Goal: Navigation & Orientation: Find specific page/section

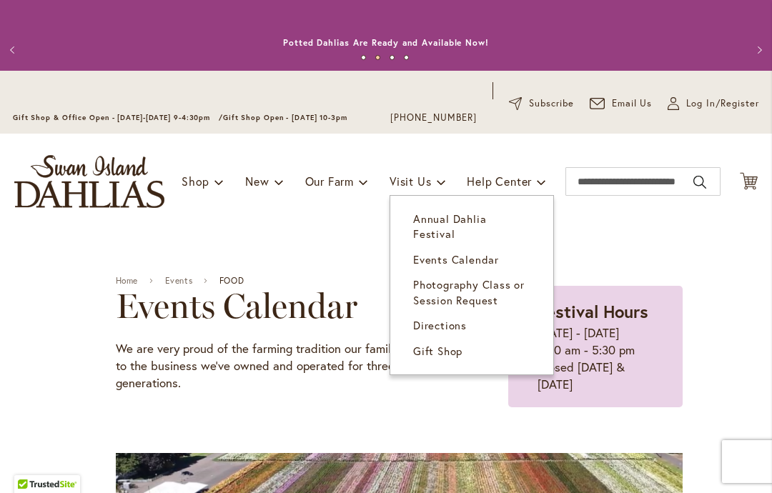
click at [416, 187] on span "Visit Us" at bounding box center [409, 181] width 41 height 15
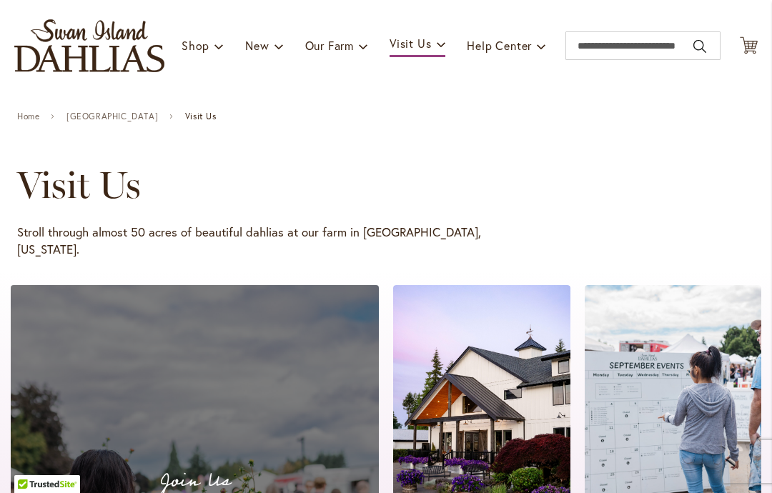
scroll to position [136, 0]
click at [179, 59] on div "Toggle Nav Shop Dahlia Tubers Collections Fresh Cut Dahlias Gardening Supplies …" at bounding box center [386, 46] width 772 height 96
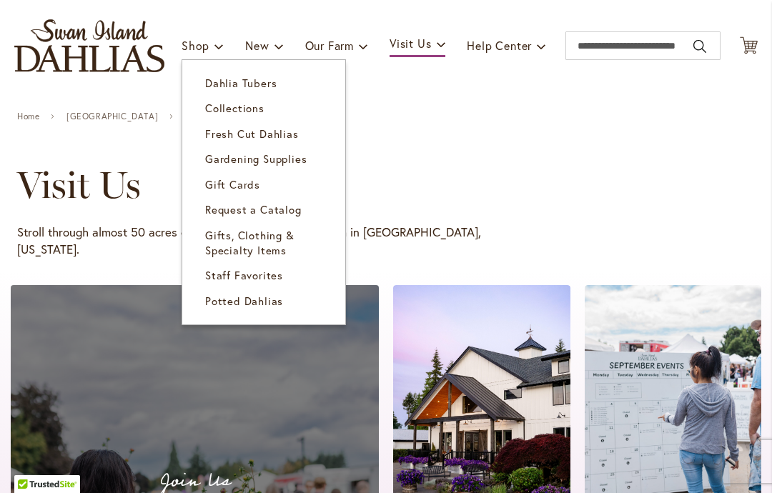
click at [241, 304] on span "Potted Dahlias" at bounding box center [244, 301] width 78 height 14
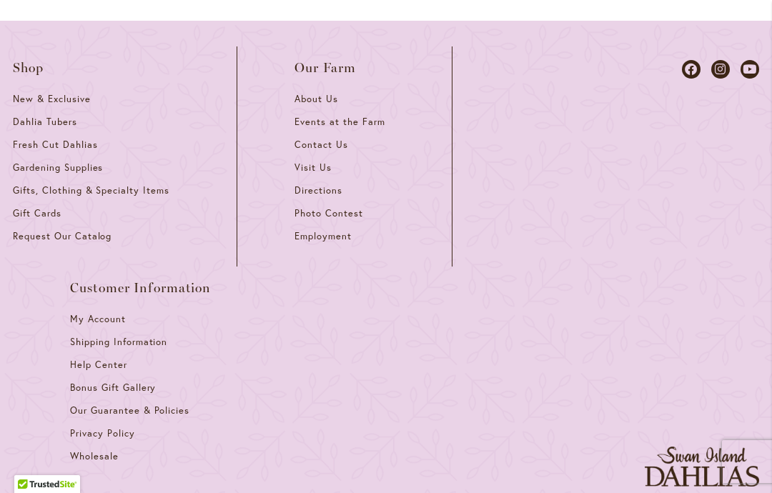
scroll to position [2625, 0]
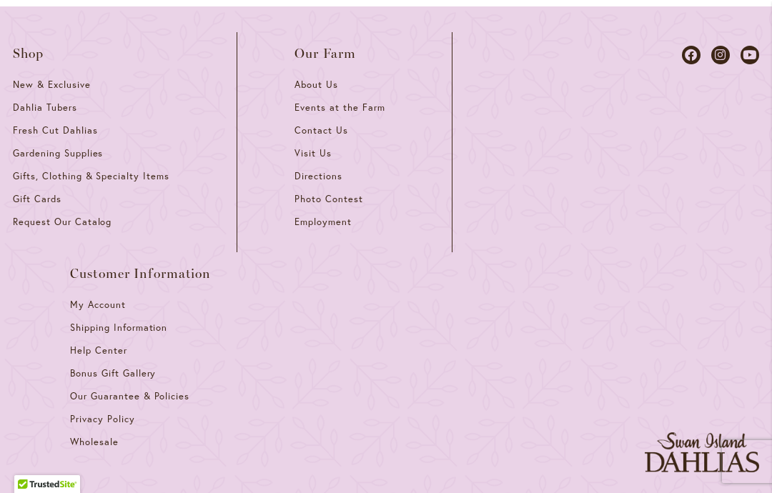
click at [629, 306] on ul "Shop New & Exclusive Dahlia Tubers Fresh Cut Dahlias Gardening Supplies Gifts, …" at bounding box center [329, 252] width 632 height 440
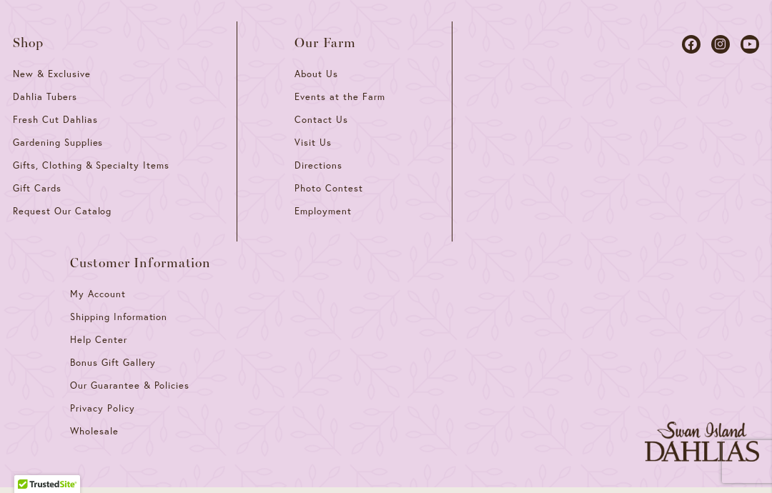
scroll to position [2637, 0]
click at [753, 52] on icon at bounding box center [749, 43] width 19 height 19
click at [756, 52] on icon at bounding box center [749, 43] width 19 height 19
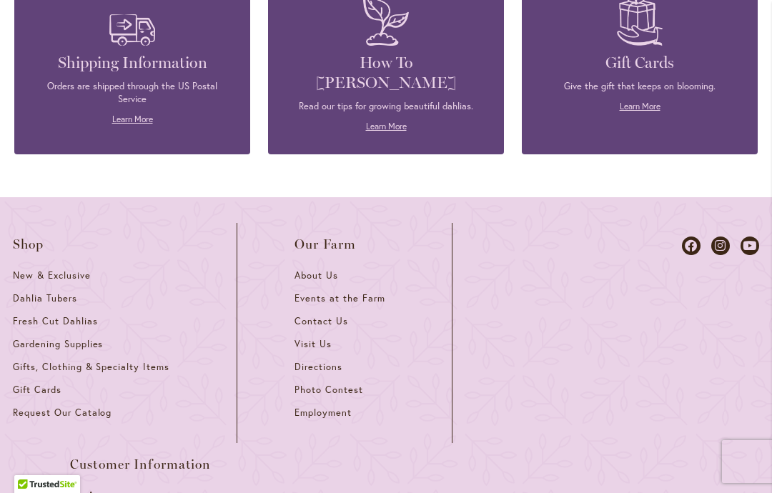
scroll to position [1520, 0]
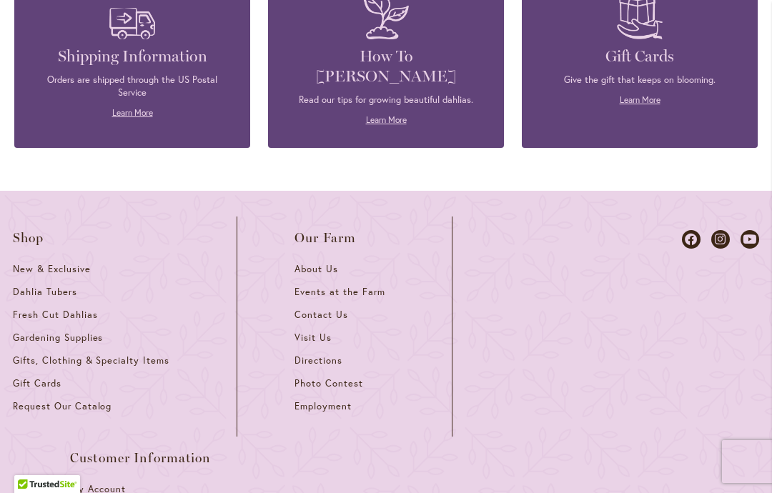
click at [679, 226] on div at bounding box center [701, 436] width 114 height 440
click at [683, 230] on icon at bounding box center [691, 239] width 19 height 19
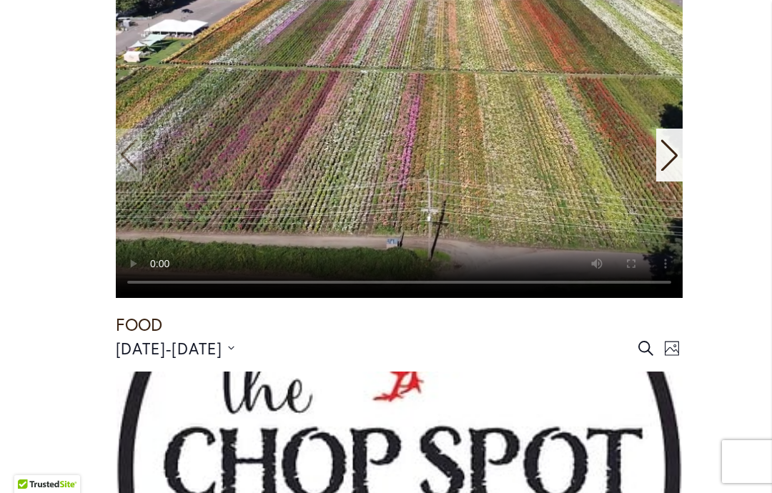
scroll to position [421, 0]
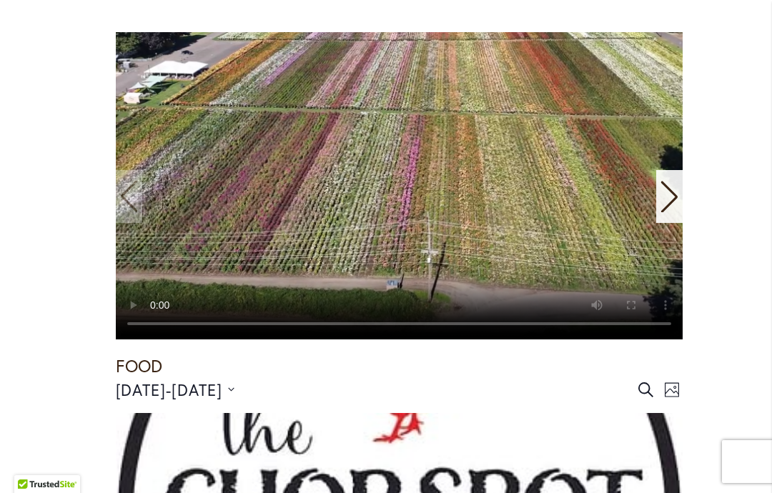
click at [674, 196] on icon "Next slide" at bounding box center [668, 196] width 16 height 31
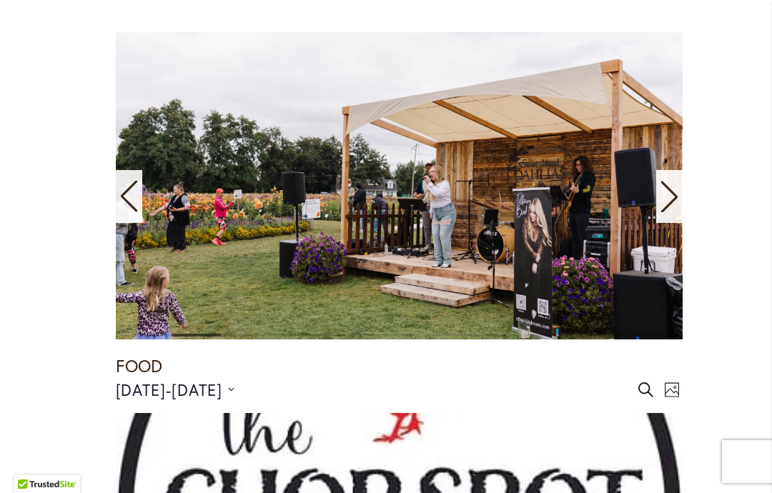
click at [682, 187] on div "Next slide" at bounding box center [669, 196] width 26 height 53
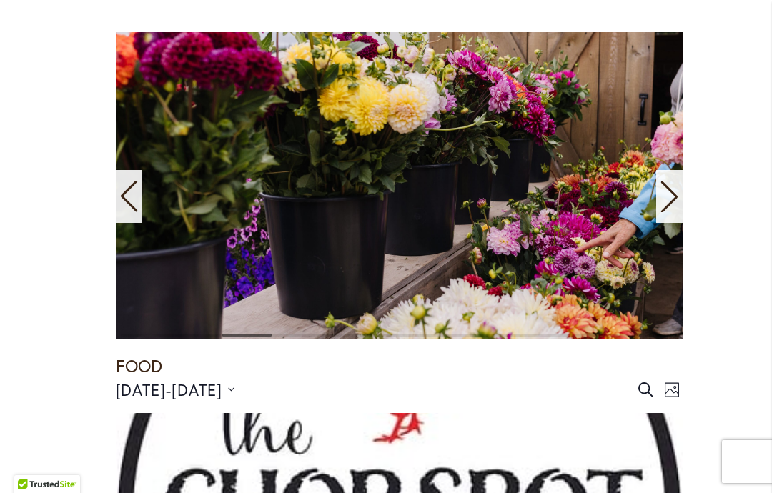
click at [679, 189] on div "Next slide" at bounding box center [669, 196] width 26 height 53
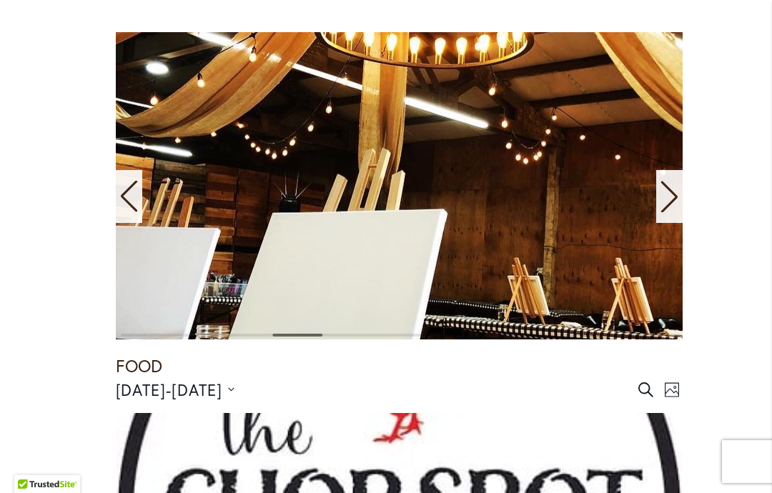
click at [679, 191] on div "Next slide" at bounding box center [669, 196] width 26 height 53
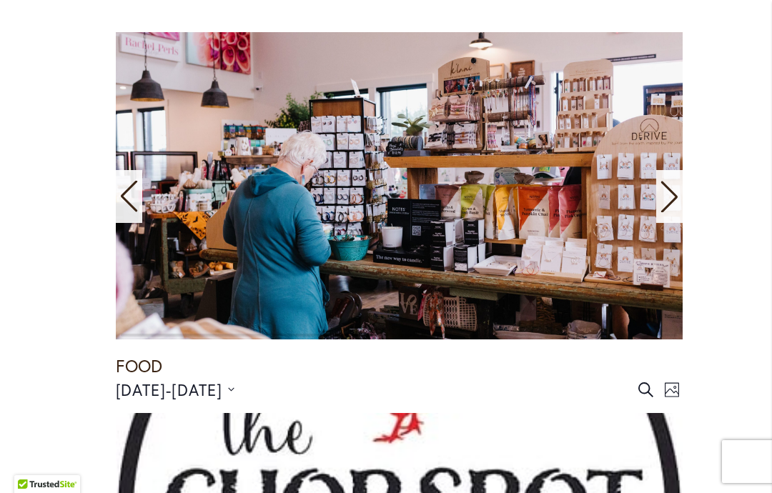
click at [679, 189] on div "Next slide" at bounding box center [669, 196] width 26 height 53
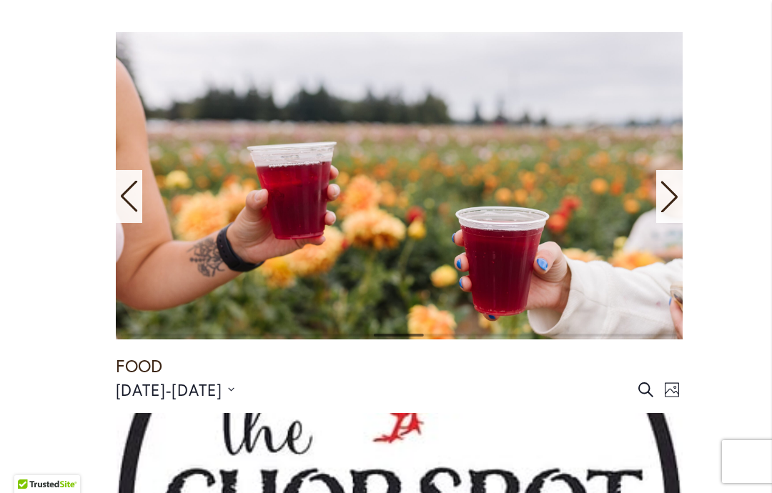
click at [679, 188] on div "Next slide" at bounding box center [669, 196] width 26 height 53
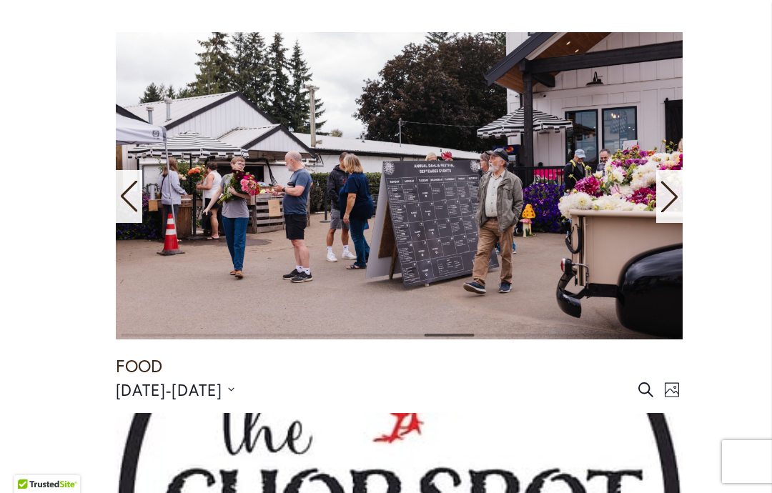
click at [677, 191] on icon "Next slide" at bounding box center [668, 196] width 19 height 31
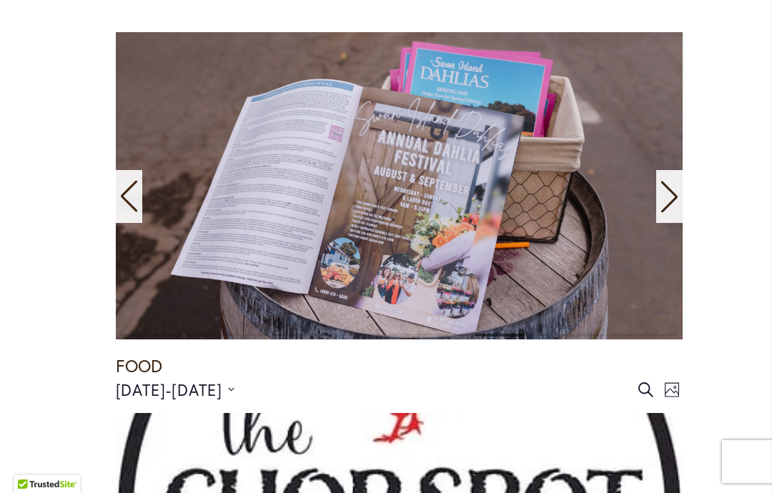
click at [679, 189] on div "Next slide" at bounding box center [669, 196] width 26 height 53
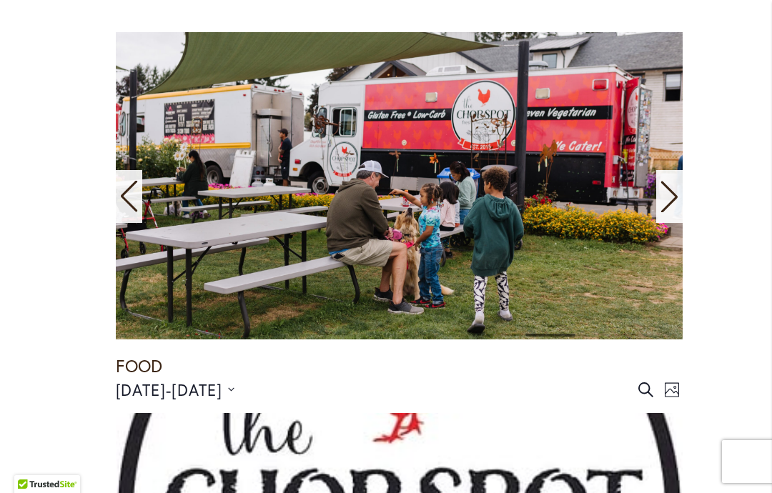
click at [672, 198] on icon "Next slide" at bounding box center [668, 196] width 16 height 31
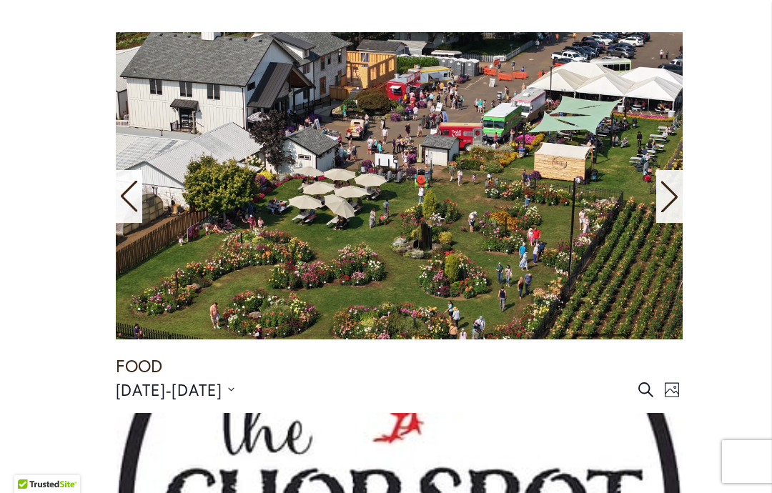
click at [674, 196] on icon "Next slide" at bounding box center [668, 196] width 16 height 31
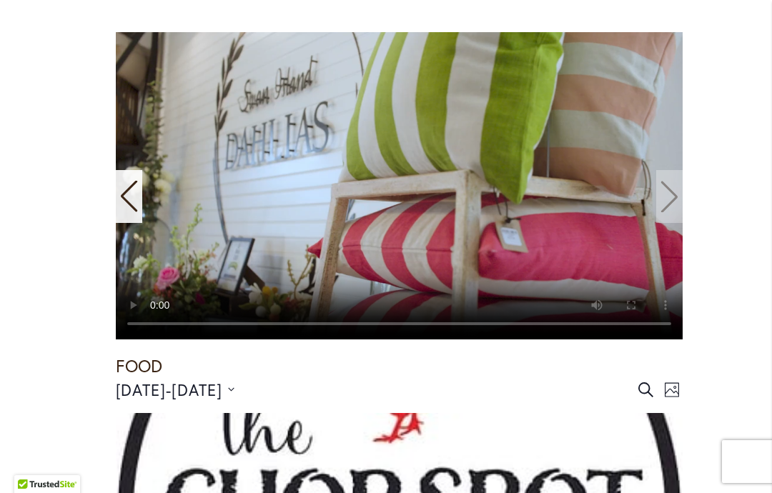
click at [672, 188] on video "11 / 11" at bounding box center [399, 185] width 567 height 307
click at [674, 194] on video "11 / 11" at bounding box center [399, 185] width 567 height 307
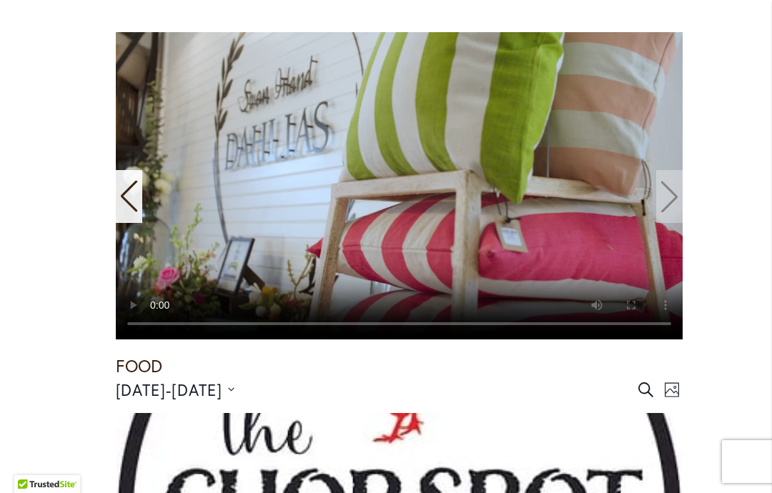
click at [673, 196] on video "11 / 11" at bounding box center [399, 185] width 567 height 307
click at [682, 186] on video "11 / 11" at bounding box center [399, 185] width 567 height 307
click at [678, 189] on video "11 / 11" at bounding box center [399, 185] width 567 height 307
click at [681, 191] on video "11 / 11" at bounding box center [399, 185] width 567 height 307
click at [652, 215] on video "11 / 11" at bounding box center [399, 185] width 567 height 307
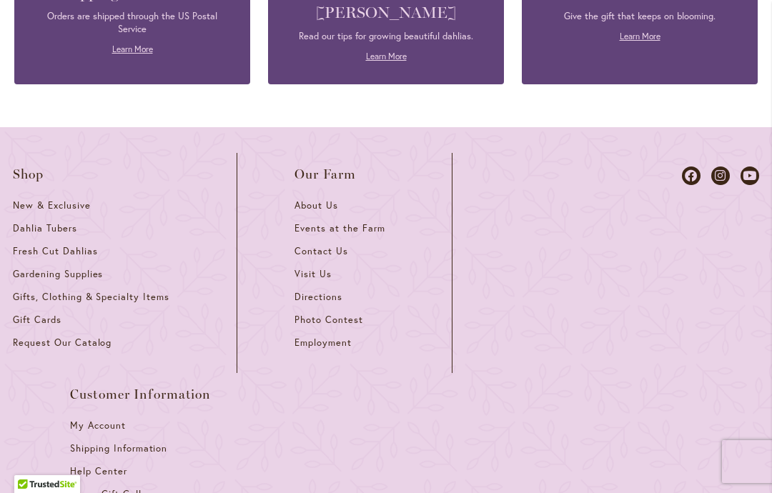
scroll to position [4319, 0]
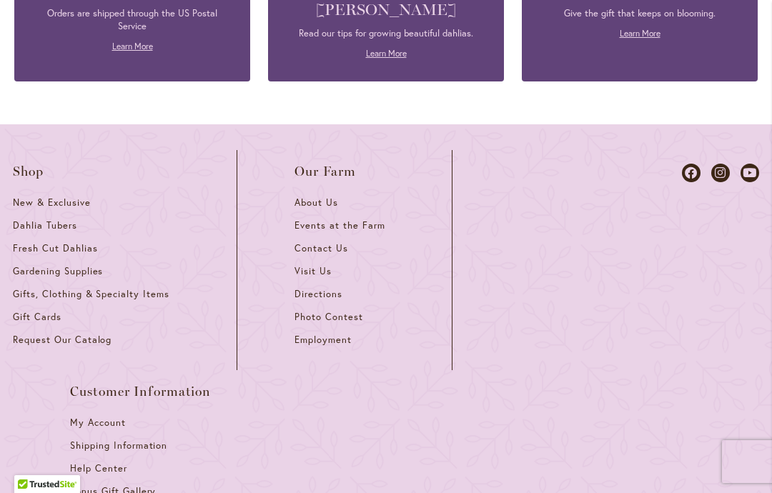
click at [766, 156] on div "Shop New & Exclusive Dahlia Tubers Fresh Cut Dahlias Gardening Supplies Gifts, …" at bounding box center [386, 370] width 772 height 492
click at [764, 154] on div "Shop New & Exclusive Dahlia Tubers Fresh Cut Dahlias Gardening Supplies Gifts, …" at bounding box center [386, 370] width 772 height 492
click at [767, 151] on div "Shop New & Exclusive Dahlia Tubers Fresh Cut Dahlias Gardening Supplies Gifts, …" at bounding box center [386, 370] width 772 height 492
click at [767, 152] on div "Shop New & Exclusive Dahlia Tubers Fresh Cut Dahlias Gardening Supplies Gifts, …" at bounding box center [386, 370] width 772 height 492
click at [758, 164] on icon at bounding box center [749, 173] width 19 height 19
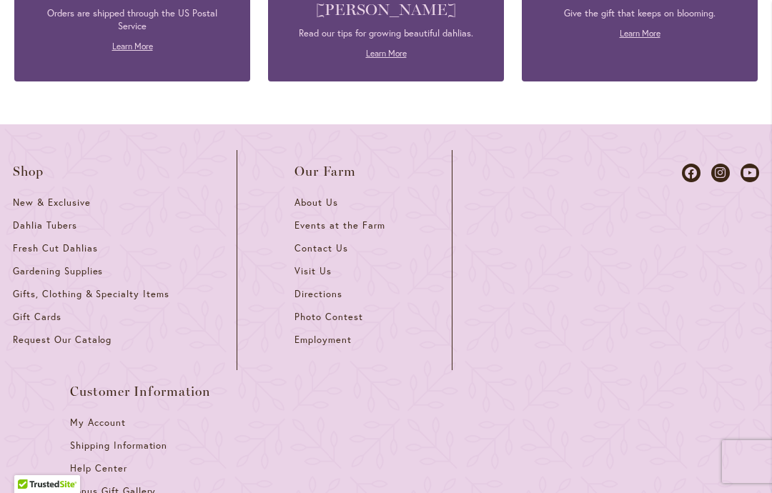
scroll to position [4355, 0]
